Goal: Transaction & Acquisition: Purchase product/service

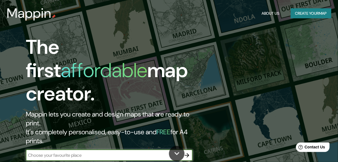
click at [185, 152] on icon "button" at bounding box center [187, 155] width 7 height 7
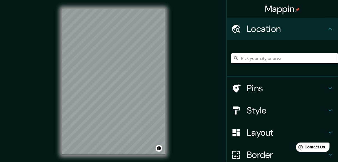
click at [255, 58] on input "Pick your city or area" at bounding box center [284, 58] width 107 height 10
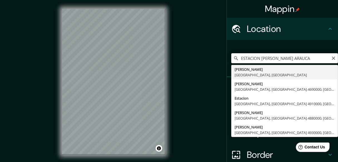
type input "[GEOGRAPHIC_DATA], [GEOGRAPHIC_DATA], [GEOGRAPHIC_DATA]"
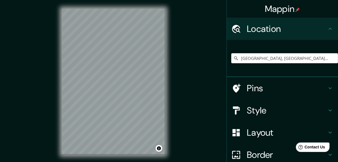
click at [254, 111] on h4 "Style" at bounding box center [287, 110] width 80 height 11
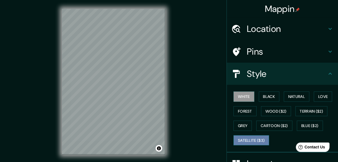
click at [255, 139] on button "Satellite ($3)" at bounding box center [251, 140] width 36 height 10
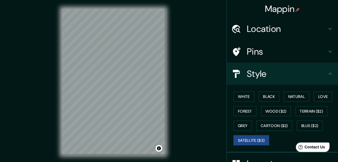
click at [267, 27] on h4 "Location" at bounding box center [287, 28] width 80 height 11
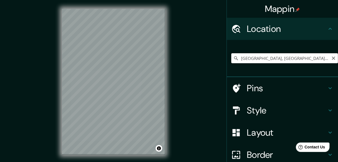
click at [315, 61] on input "[GEOGRAPHIC_DATA], [GEOGRAPHIC_DATA], [GEOGRAPHIC_DATA]" at bounding box center [284, 58] width 107 height 10
drag, startPoint x: 315, startPoint y: 61, endPoint x: 230, endPoint y: 70, distance: 85.7
click at [231, 70] on div "[GEOGRAPHIC_DATA], [GEOGRAPHIC_DATA], [GEOGRAPHIC_DATA]" at bounding box center [284, 58] width 107 height 28
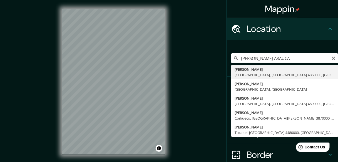
type input "[PERSON_NAME][GEOGRAPHIC_DATA], [GEOGRAPHIC_DATA] 4860000, [GEOGRAPHIC_DATA]"
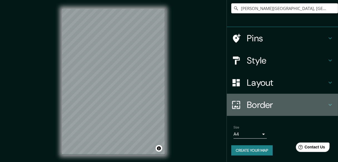
click at [264, 107] on h4 "Border" at bounding box center [287, 104] width 80 height 11
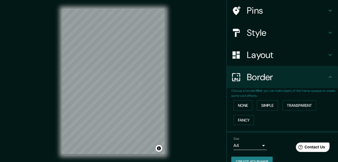
click at [260, 83] on div "Border" at bounding box center [282, 77] width 111 height 22
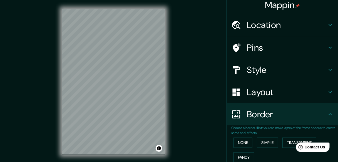
scroll to position [0, 0]
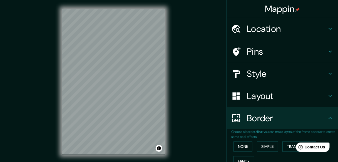
click at [257, 75] on h4 "Style" at bounding box center [287, 73] width 80 height 11
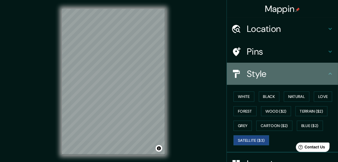
click at [252, 77] on h4 "Style" at bounding box center [287, 73] width 80 height 11
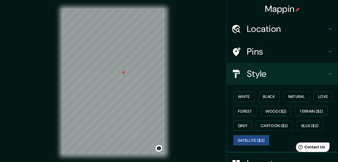
click at [282, 31] on h4 "Location" at bounding box center [287, 28] width 80 height 11
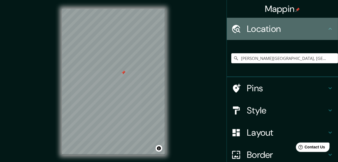
click at [272, 31] on h4 "Location" at bounding box center [287, 28] width 80 height 11
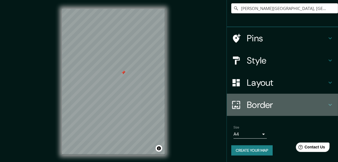
click at [264, 102] on h4 "Border" at bounding box center [287, 104] width 80 height 11
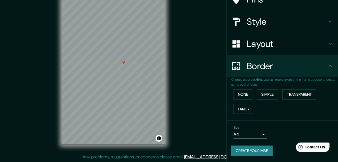
scroll to position [10, 0]
click at [270, 43] on h4 "Layout" at bounding box center [287, 43] width 80 height 11
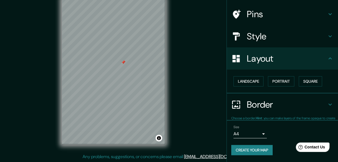
scroll to position [37, 0]
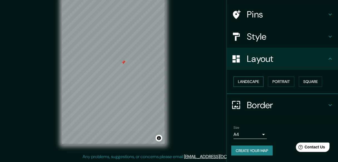
click at [249, 82] on button "Landscape" at bounding box center [248, 82] width 30 height 10
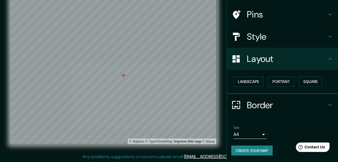
click at [254, 34] on h4 "Style" at bounding box center [287, 36] width 80 height 11
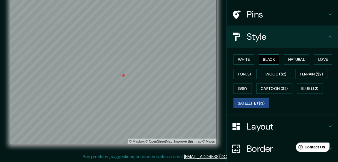
click at [275, 61] on button "Black" at bounding box center [269, 59] width 21 height 10
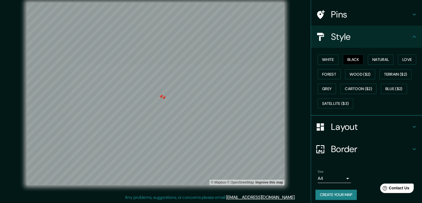
click at [164, 97] on div at bounding box center [164, 98] width 4 height 4
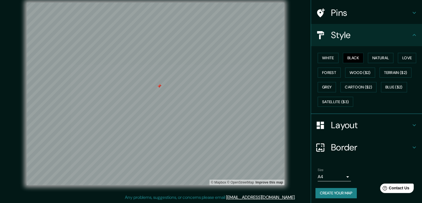
scroll to position [40, 0]
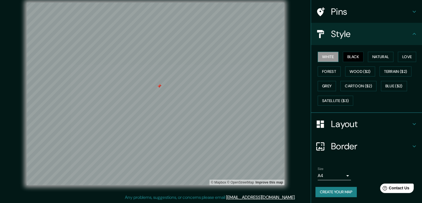
click at [327, 57] on button "White" at bounding box center [328, 57] width 21 height 10
click at [341, 58] on button "Black" at bounding box center [353, 57] width 21 height 10
click at [332, 100] on button "Satellite ($3)" at bounding box center [336, 101] width 36 height 10
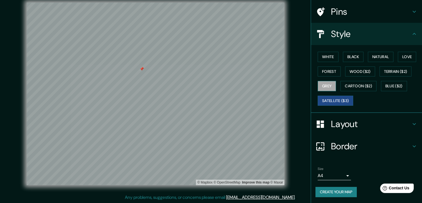
click at [325, 88] on button "Grey" at bounding box center [327, 86] width 18 height 10
